Goal: Check status: Check status

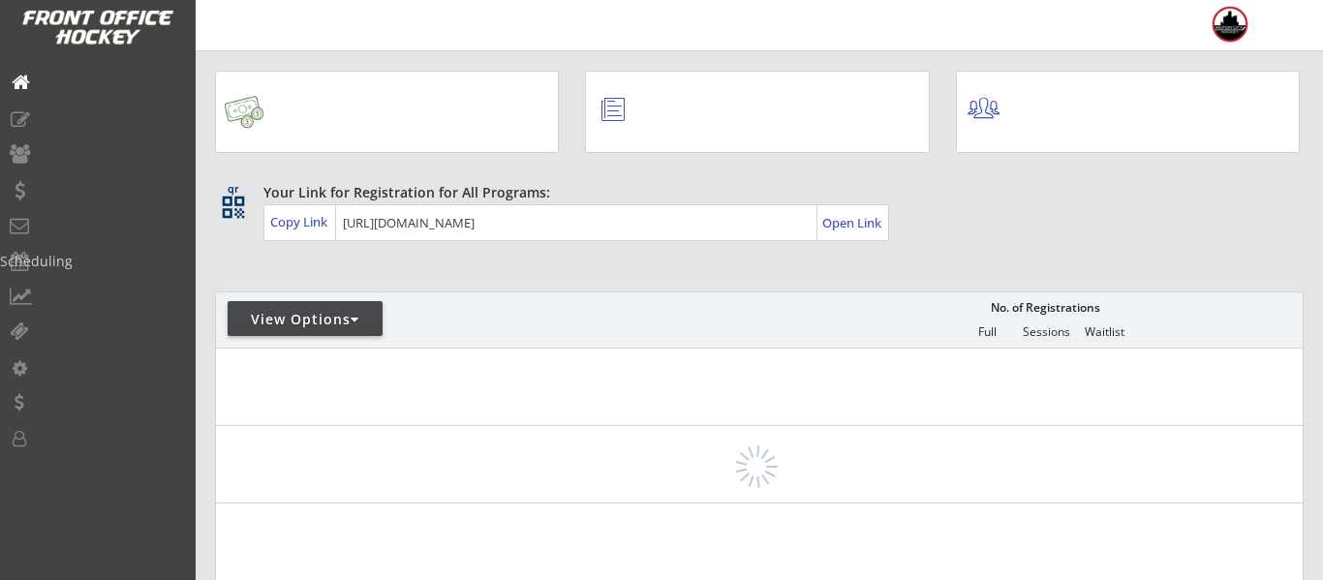
click at [75, 183] on div at bounding box center [92, 183] width 184 height 0
click at [74, 183] on div at bounding box center [92, 183] width 184 height 0
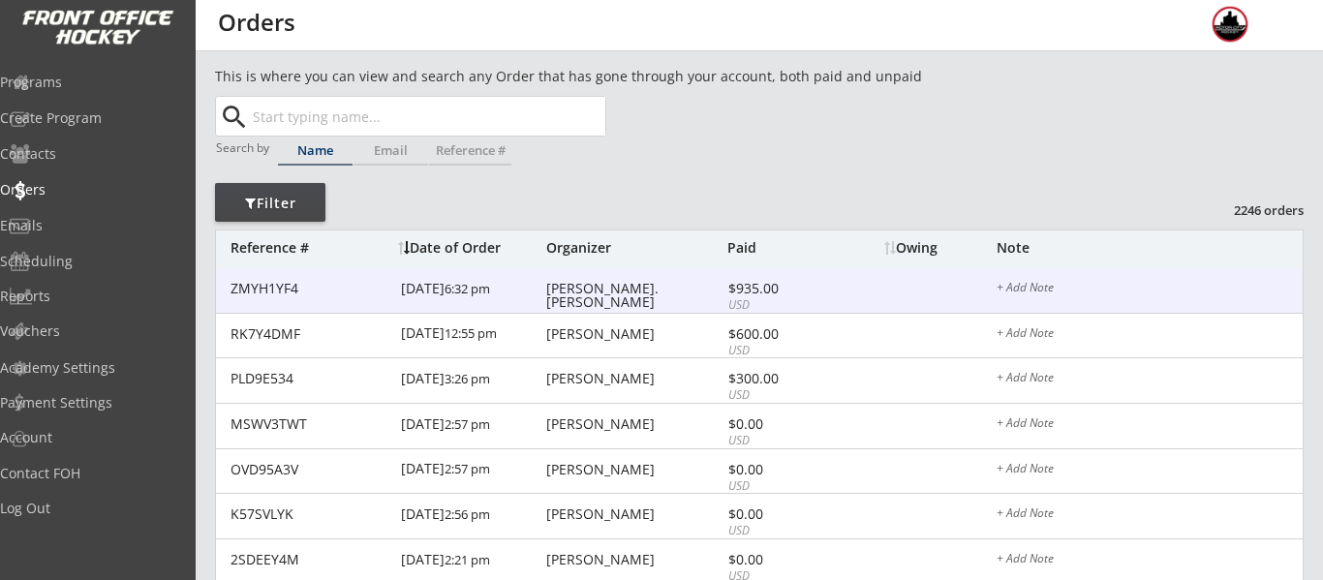
click at [625, 287] on div "[PERSON_NAME].[PERSON_NAME]" at bounding box center [634, 295] width 176 height 27
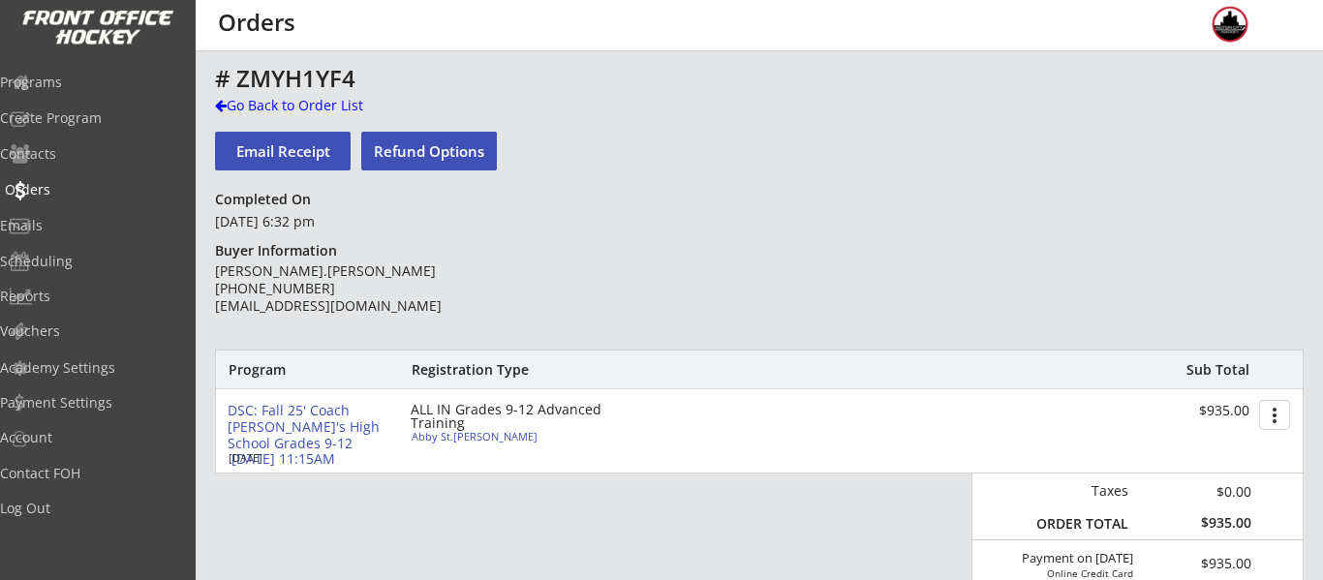
click at [55, 195] on div "Orders" at bounding box center [92, 190] width 174 height 14
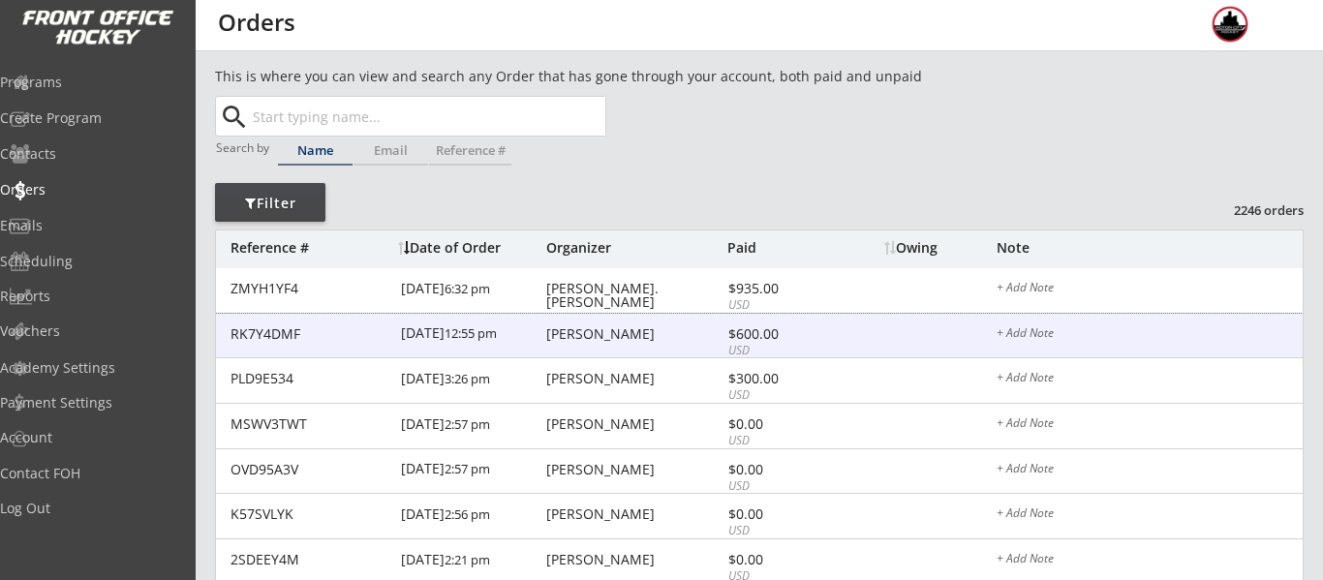
click at [593, 321] on div "RK7Y4DMF [DATE] 12:55 pm [PERSON_NAME] $600.00 USD + Add Note" at bounding box center [759, 337] width 1086 height 46
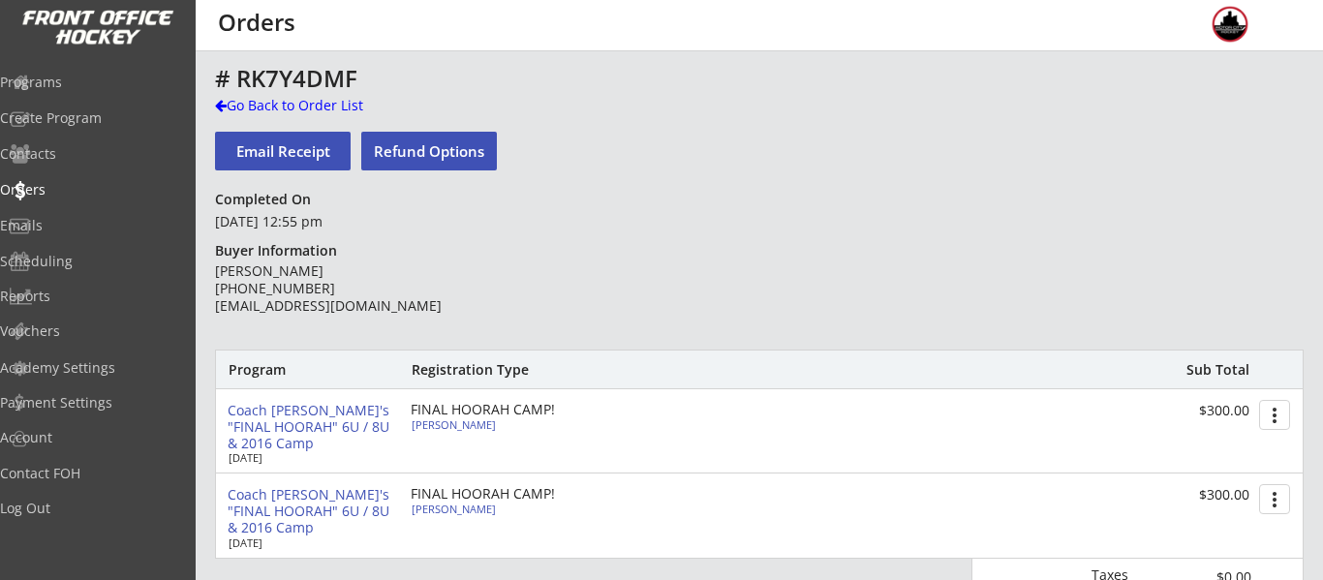
scroll to position [75, 0]
